Goal: Find contact information: Find contact information

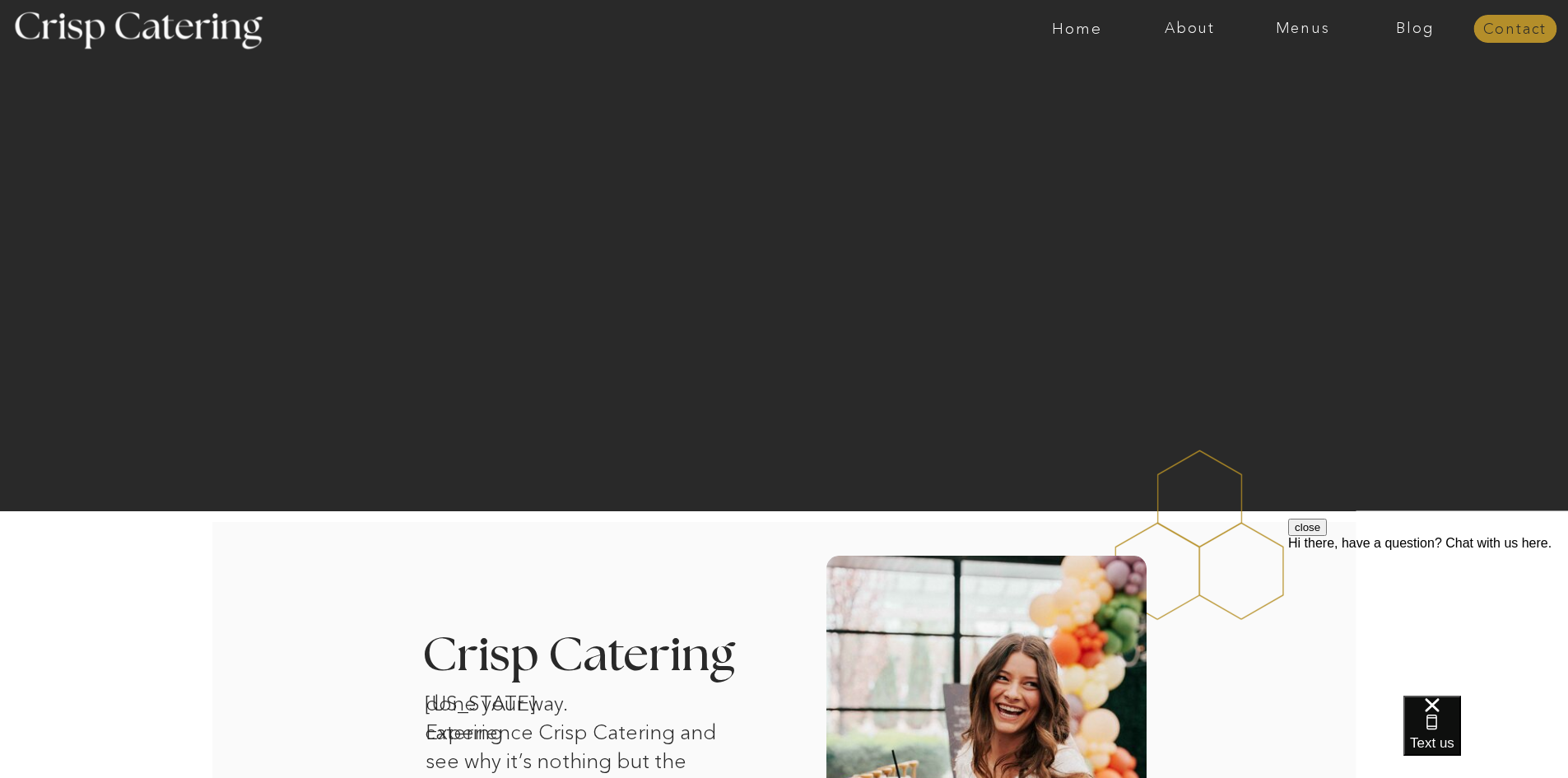
click at [1512, 29] on nav "Contact" at bounding box center [1515, 29] width 83 height 16
